Goal: Complete application form: Complete application form

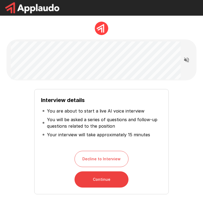
click at [155, 166] on div "Decline to Interview Continue" at bounding box center [101, 169] width 121 height 37
click at [105, 183] on button "Continue" at bounding box center [102, 180] width 54 height 16
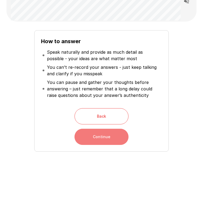
click at [106, 142] on button "Continue" at bounding box center [102, 137] width 54 height 16
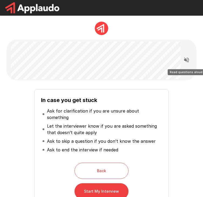
click at [186, 59] on icon "Read questions aloud" at bounding box center [186, 60] width 5 height 5
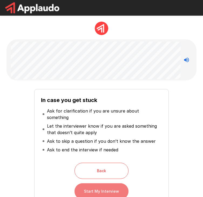
click at [105, 187] on button "Start My Interview" at bounding box center [102, 192] width 54 height 16
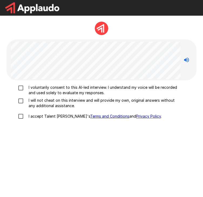
click at [26, 91] on label "I voluntarily consent to this AI-led interview. I understand my voice will be r…" at bounding box center [98, 90] width 167 height 11
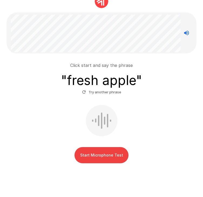
scroll to position [39, 0]
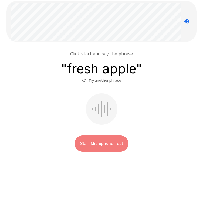
click at [96, 144] on button "Start Microphone Test" at bounding box center [102, 144] width 54 height 16
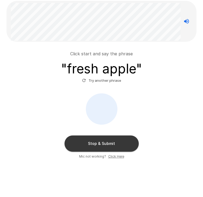
click at [95, 143] on button "Stop & Submit" at bounding box center [102, 144] width 74 height 16
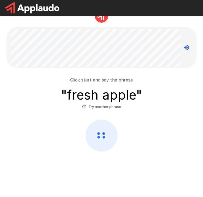
scroll to position [12, 0]
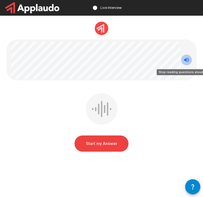
click at [186, 61] on icon "Stop reading questions aloud" at bounding box center [186, 60] width 5 height 5
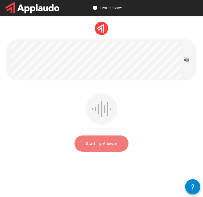
click at [100, 144] on button "Start my Answer" at bounding box center [102, 144] width 54 height 16
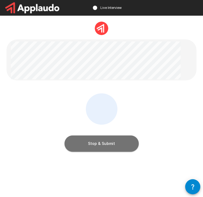
click at [107, 140] on button "Stop & Submit" at bounding box center [102, 144] width 74 height 16
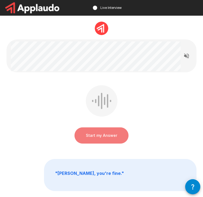
click at [108, 138] on button "Start my Answer" at bounding box center [102, 136] width 54 height 16
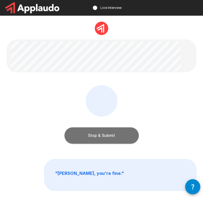
click at [98, 139] on button "Stop & Submit" at bounding box center [102, 136] width 74 height 16
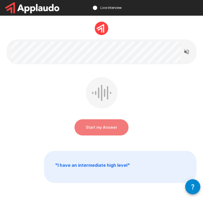
click at [96, 130] on button "Start my Answer" at bounding box center [102, 128] width 54 height 16
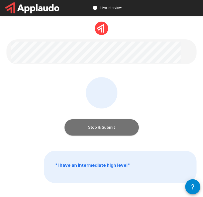
click at [101, 129] on button "Stop & Submit" at bounding box center [102, 128] width 74 height 16
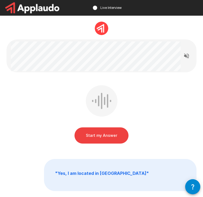
click at [100, 134] on button "Start my Answer" at bounding box center [102, 136] width 54 height 16
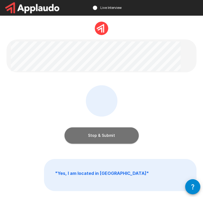
click at [96, 139] on button "Stop & Submit" at bounding box center [102, 136] width 74 height 16
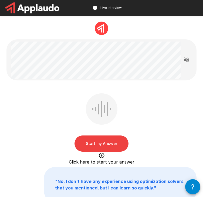
click at [93, 144] on button "Start my Answer" at bounding box center [102, 144] width 54 height 16
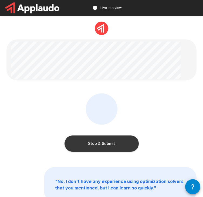
click at [98, 147] on button "Stop & Submit" at bounding box center [102, 144] width 74 height 16
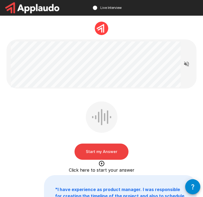
click at [104, 152] on button "Start my Answer" at bounding box center [102, 152] width 54 height 16
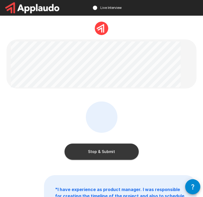
click at [103, 152] on button "Stop & Submit" at bounding box center [102, 152] width 74 height 16
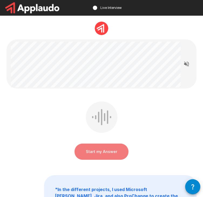
click at [104, 153] on button "Start my Answer" at bounding box center [102, 152] width 54 height 16
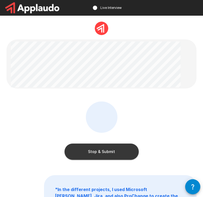
click at [104, 150] on button "Stop & Submit" at bounding box center [102, 152] width 74 height 16
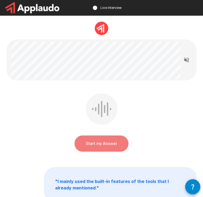
click at [105, 145] on button "Start my Answer" at bounding box center [102, 144] width 54 height 16
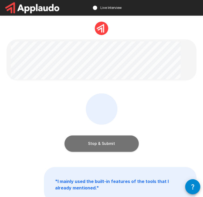
click at [85, 144] on button "Stop & Submit" at bounding box center [102, 144] width 74 height 16
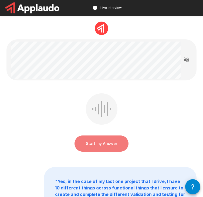
click at [94, 144] on button "Start my Answer" at bounding box center [102, 144] width 54 height 16
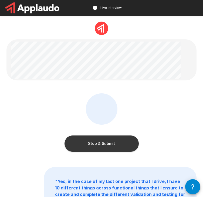
click at [88, 144] on button "Stop & Submit" at bounding box center [102, 144] width 74 height 16
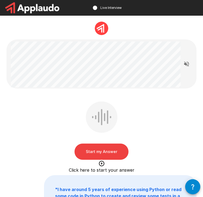
click at [97, 150] on button "Start my Answer" at bounding box center [102, 152] width 54 height 16
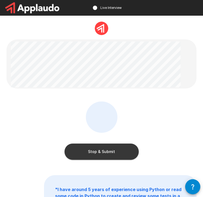
click at [93, 153] on button "Stop & Submit" at bounding box center [102, 152] width 74 height 16
